Goal: Information Seeking & Learning: Learn about a topic

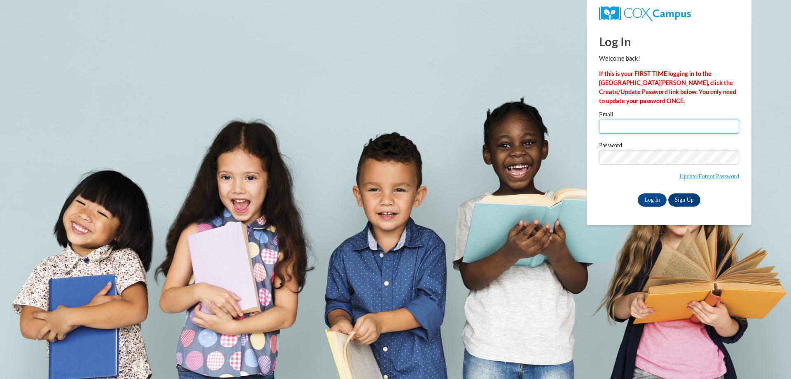
drag, startPoint x: 0, startPoint y: 0, endPoint x: 662, endPoint y: 130, distance: 674.2
click at [662, 130] on input "Email" at bounding box center [669, 126] width 140 height 14
click at [656, 68] on div "Welcome back! If this is your FIRST TIME logging in to the NEW Cox Campus, clic…" at bounding box center [669, 79] width 140 height 51
type input "ernesto.sanchez@gmail.com"
click at [653, 195] on input "Log In" at bounding box center [652, 199] width 29 height 13
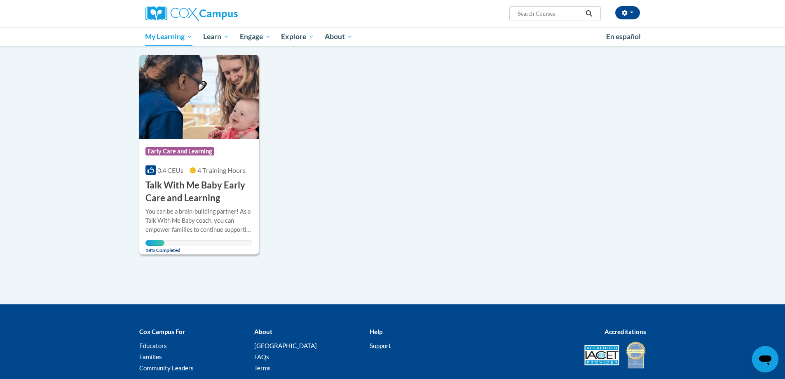
scroll to position [124, 0]
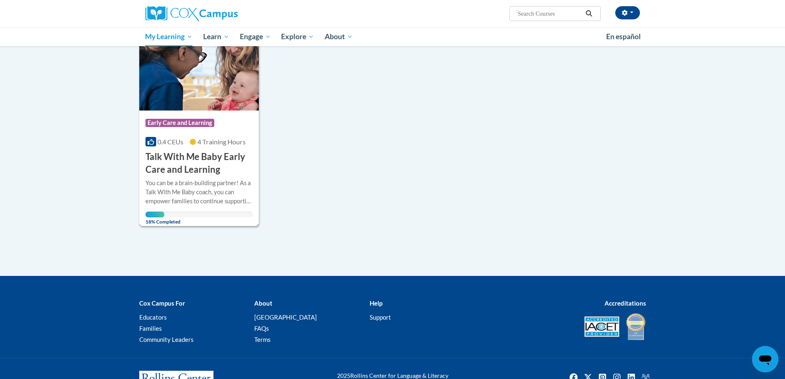
click at [189, 161] on h3 "Talk With Me Baby Early Care and Learning" at bounding box center [199, 163] width 108 height 26
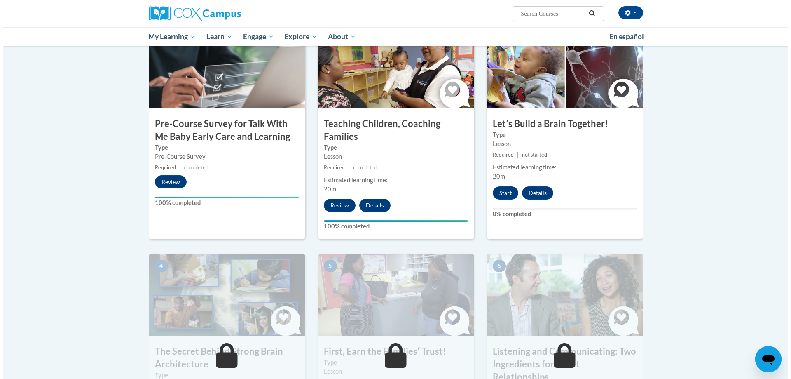
scroll to position [206, 0]
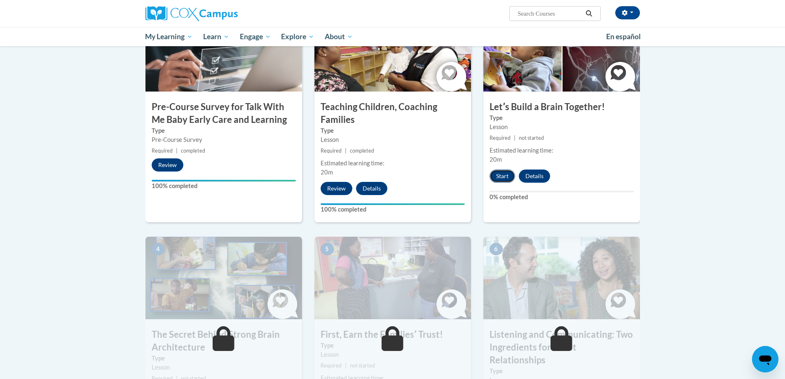
click at [504, 171] on button "Start" at bounding box center [502, 175] width 26 height 13
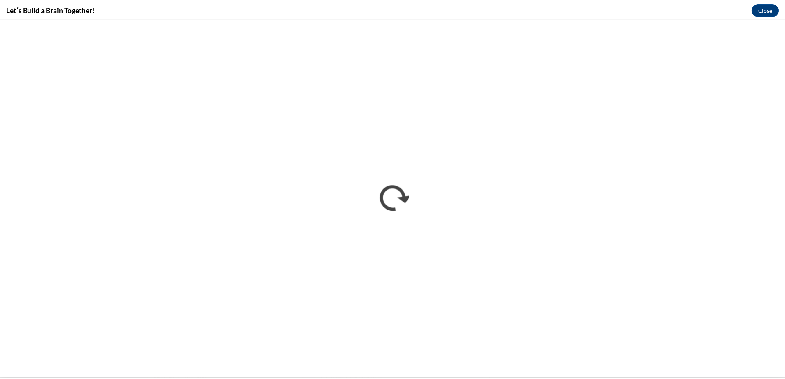
scroll to position [0, 0]
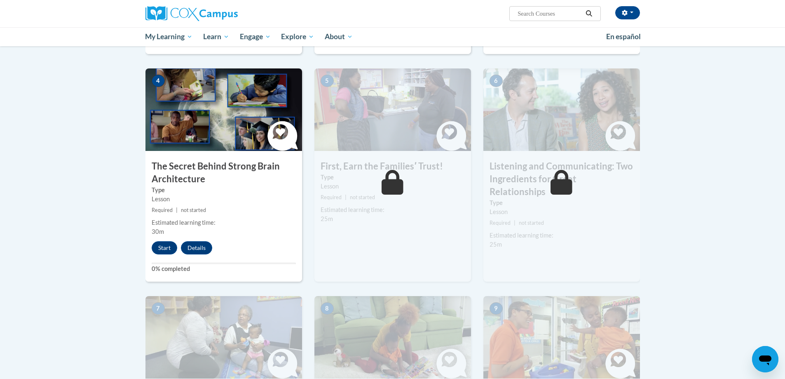
scroll to position [371, 0]
